Goal: Task Accomplishment & Management: Manage account settings

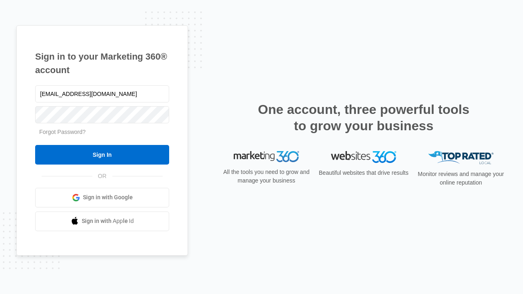
type input "dankie614@gmail.com"
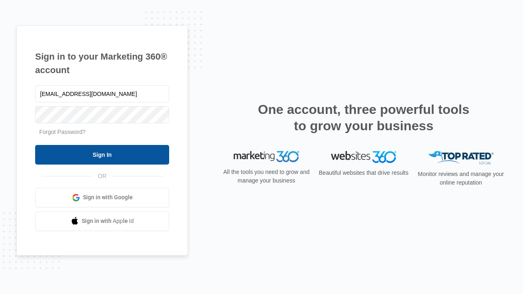
click at [102, 154] on input "Sign In" at bounding box center [102, 155] width 134 height 20
